Goal: Information Seeking & Learning: Learn about a topic

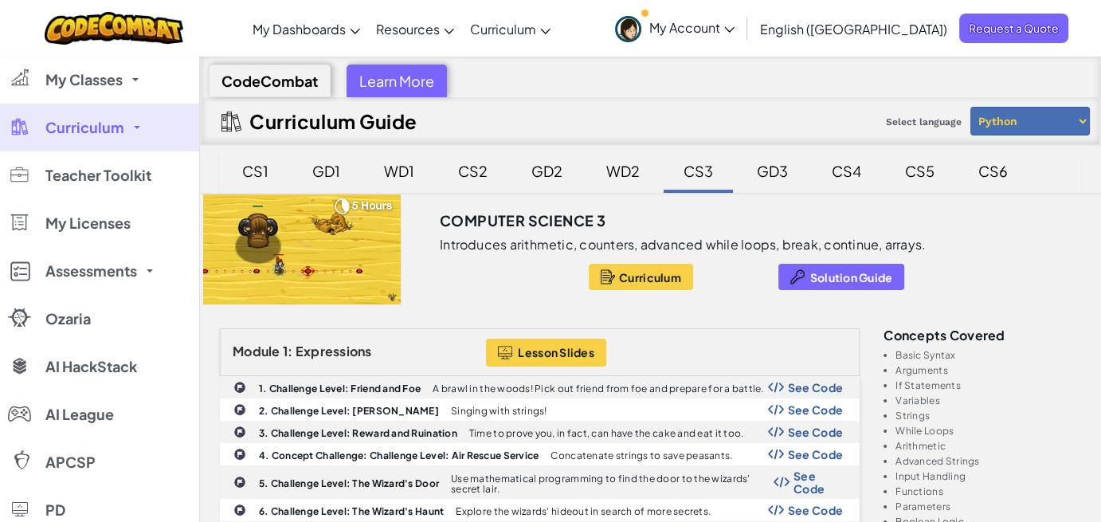
click at [471, 168] on div "CS2" at bounding box center [472, 170] width 61 height 37
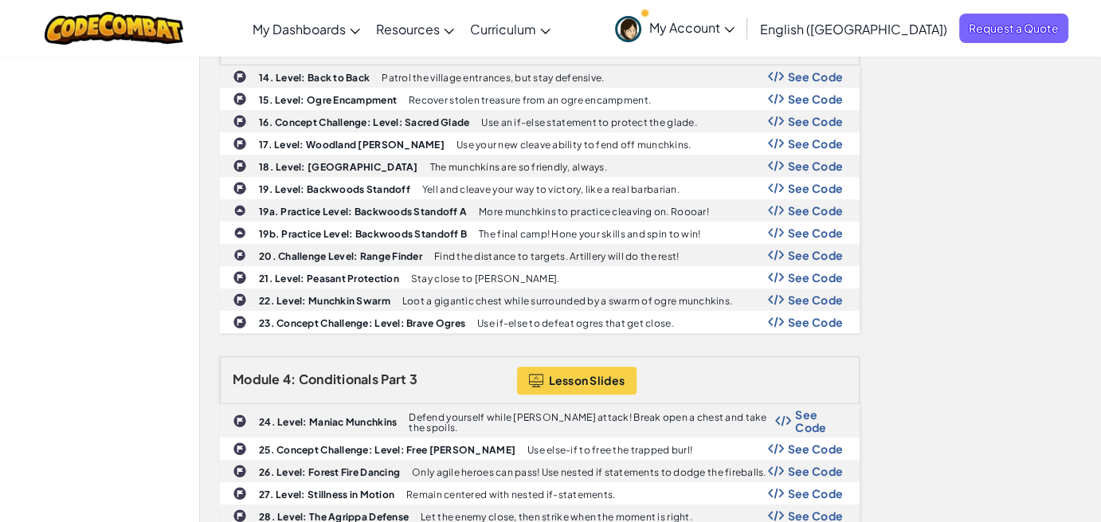
scroll to position [1115, 0]
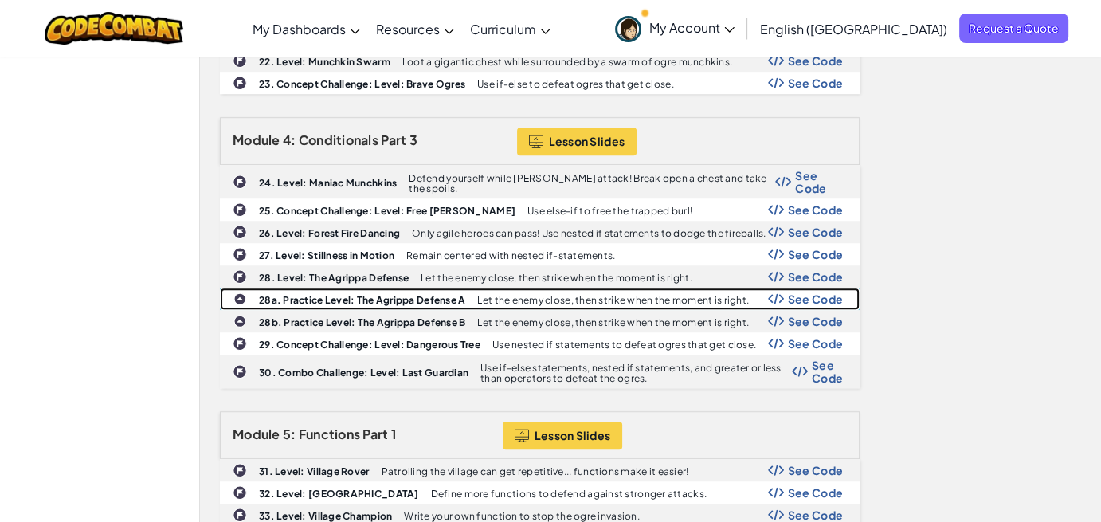
click at [303, 294] on b "28a. Practice Level: The Agrippa Defense A" at bounding box center [362, 300] width 206 height 12
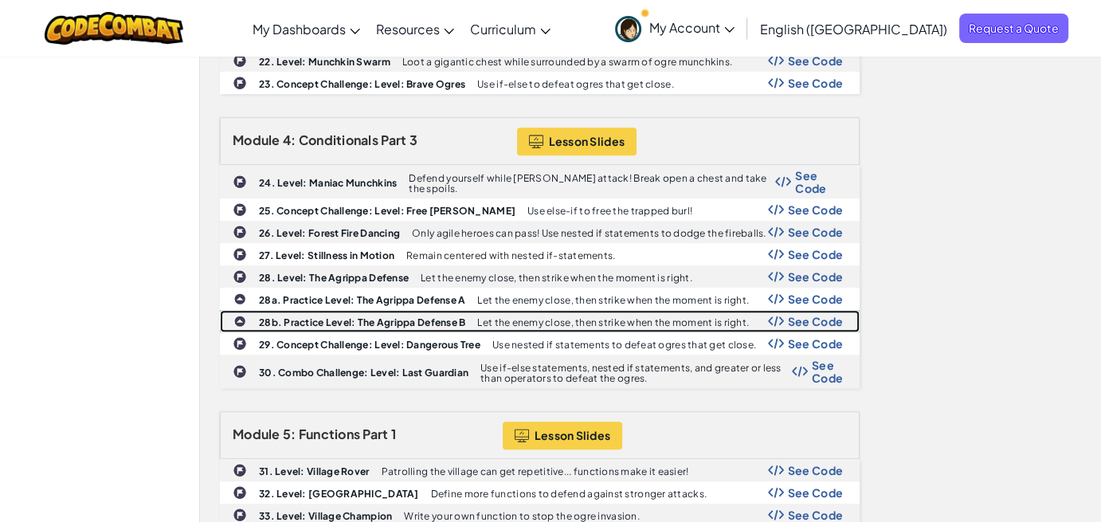
click at [293, 316] on b "28b. Practice Level: The Agrippa Defense B" at bounding box center [362, 322] width 206 height 12
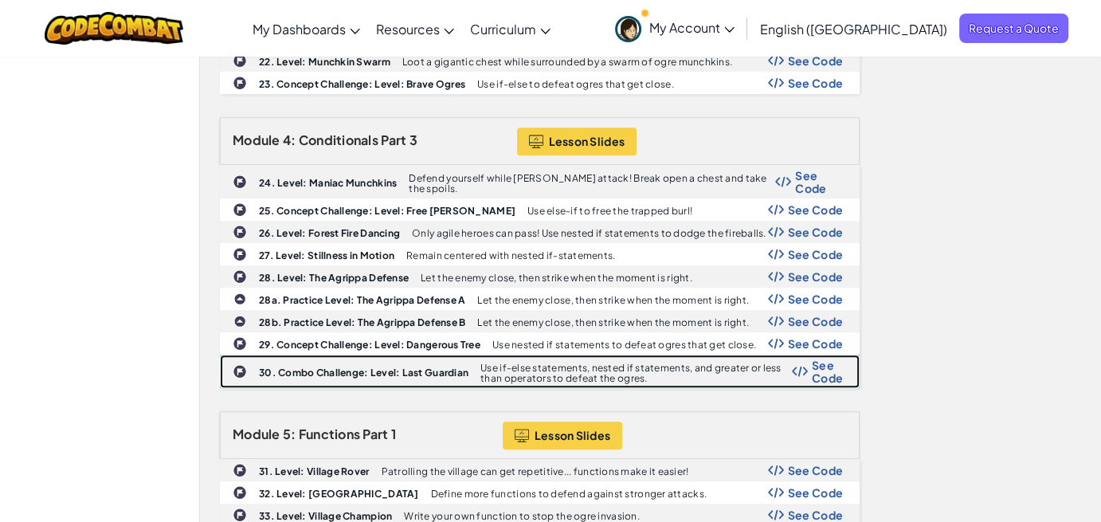
click at [304, 366] on b "30. Combo Challenge: Level: Last Guardian" at bounding box center [364, 372] width 210 height 12
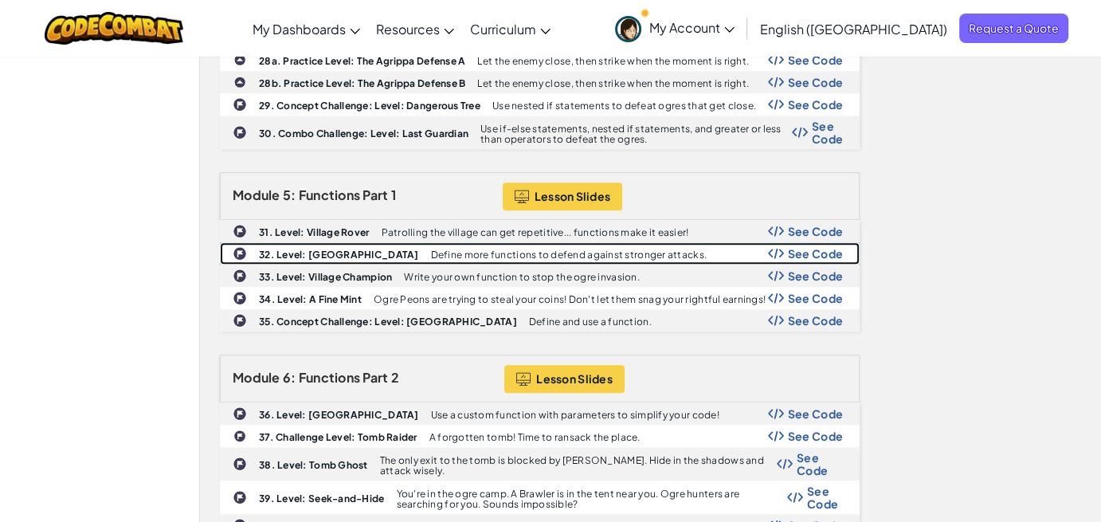
click at [330, 249] on b "32. Level: [GEOGRAPHIC_DATA]" at bounding box center [339, 255] width 160 height 12
